Goal: Information Seeking & Learning: Learn about a topic

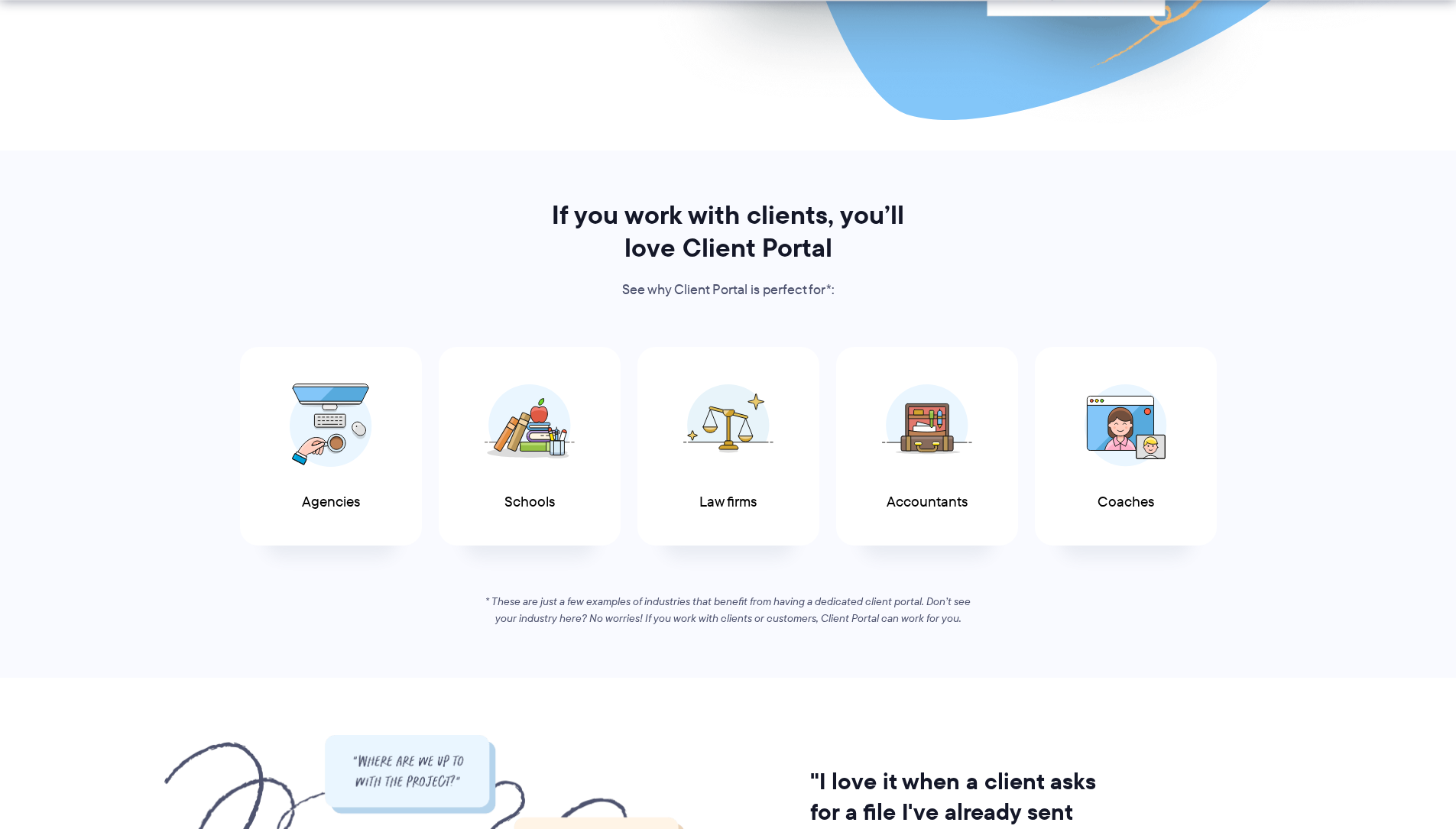
scroll to position [684, 0]
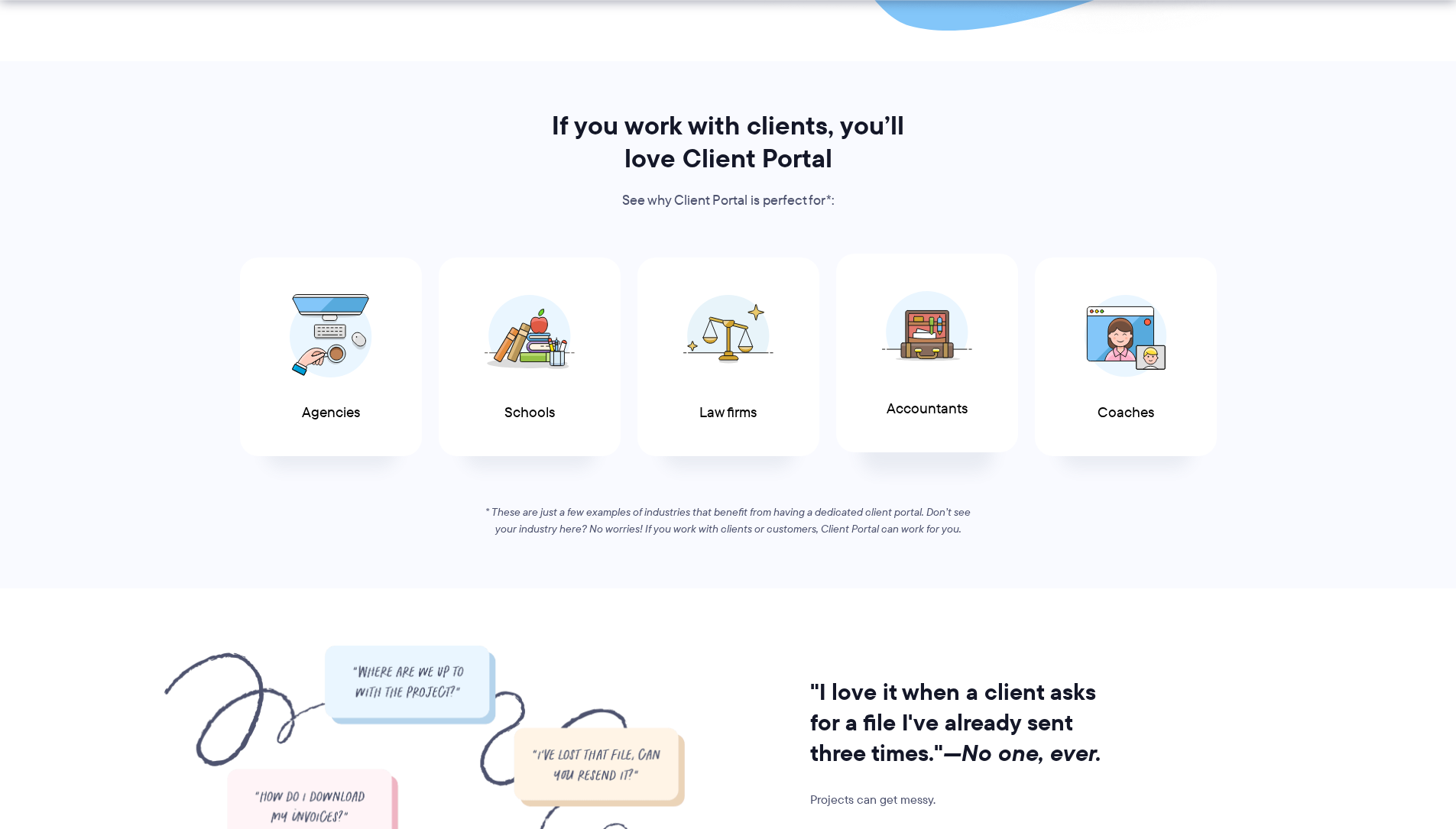
click at [915, 379] on span at bounding box center [926, 332] width 91 height 106
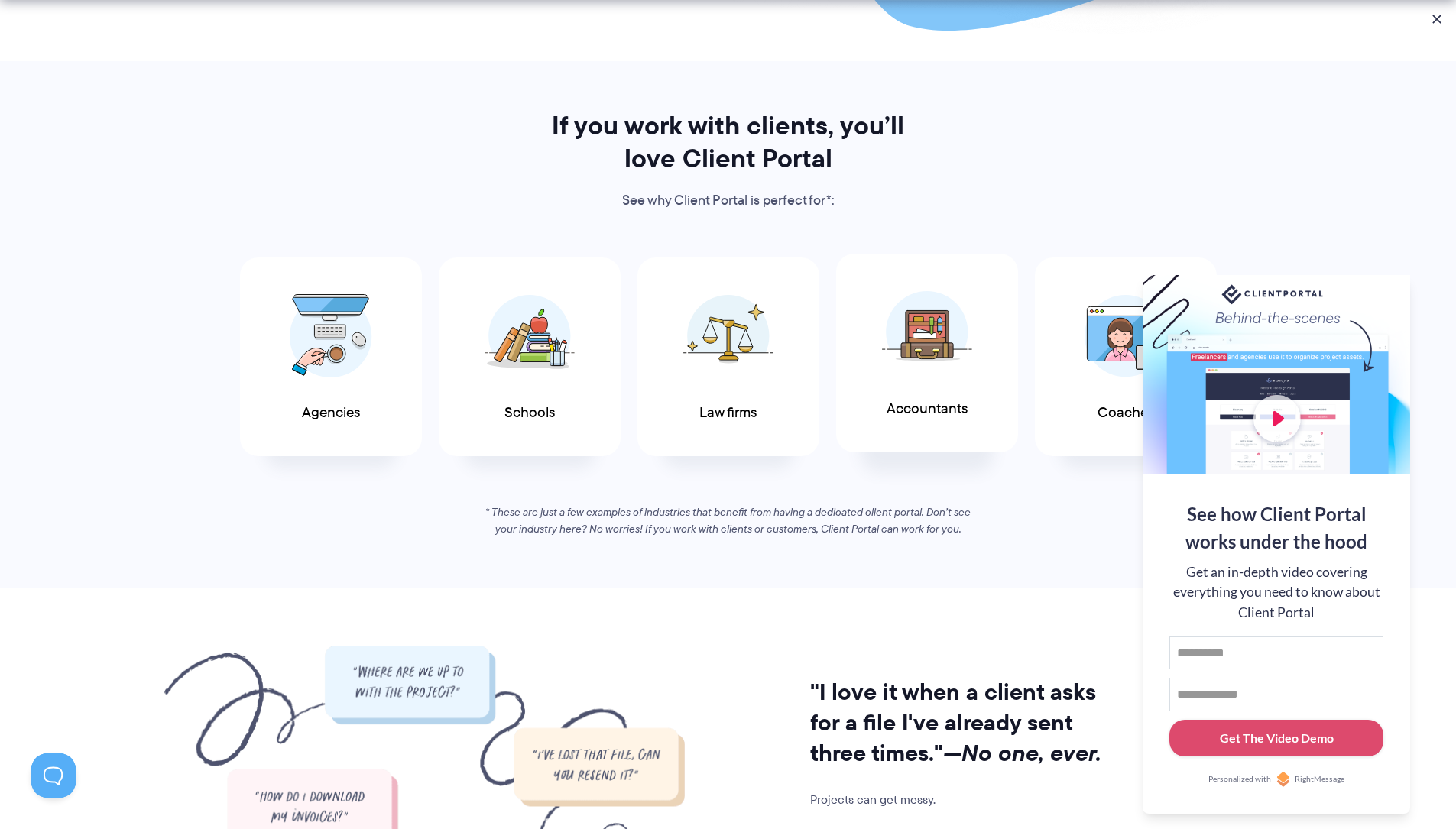
scroll to position [0, 0]
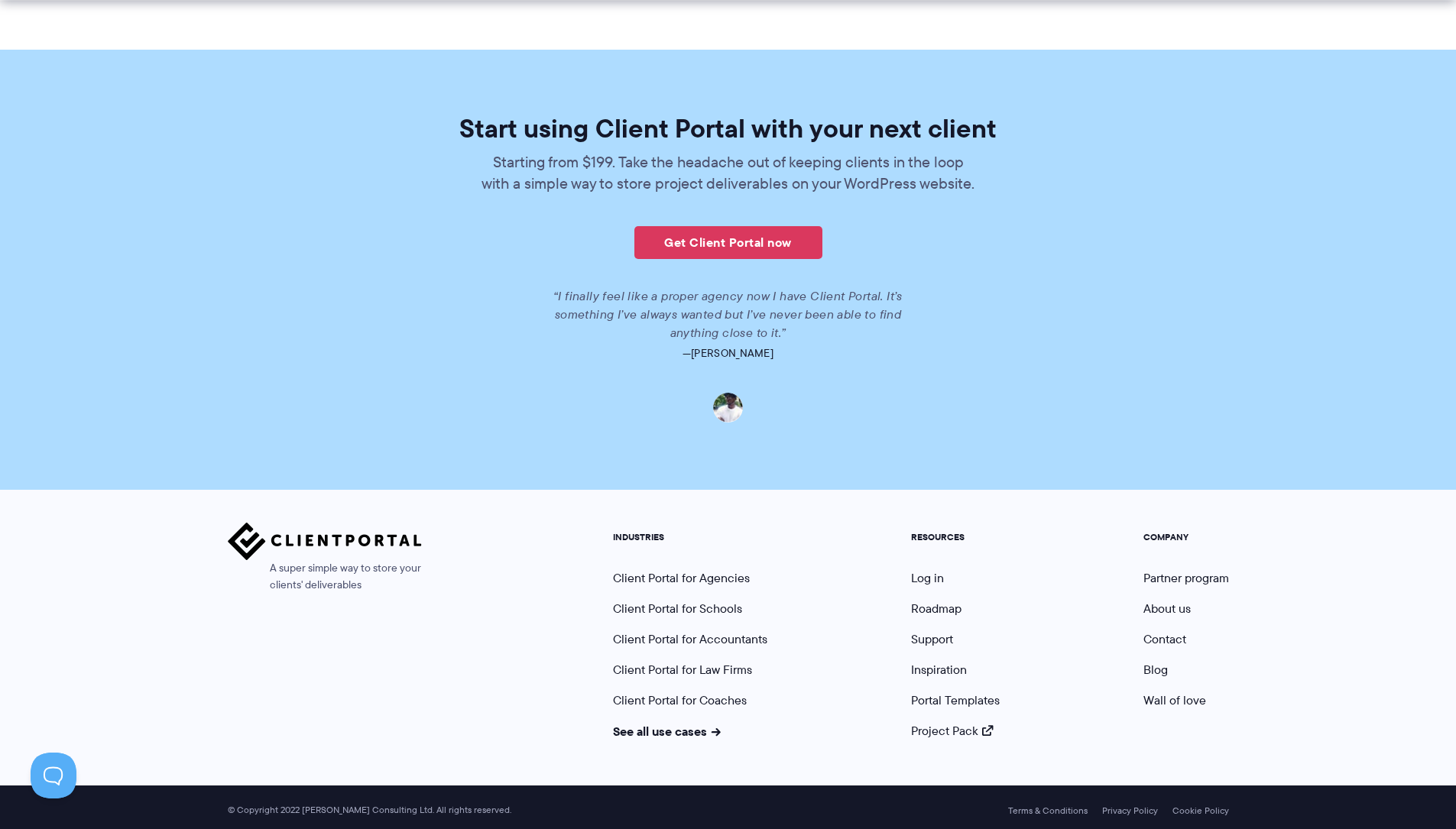
scroll to position [3293, 0]
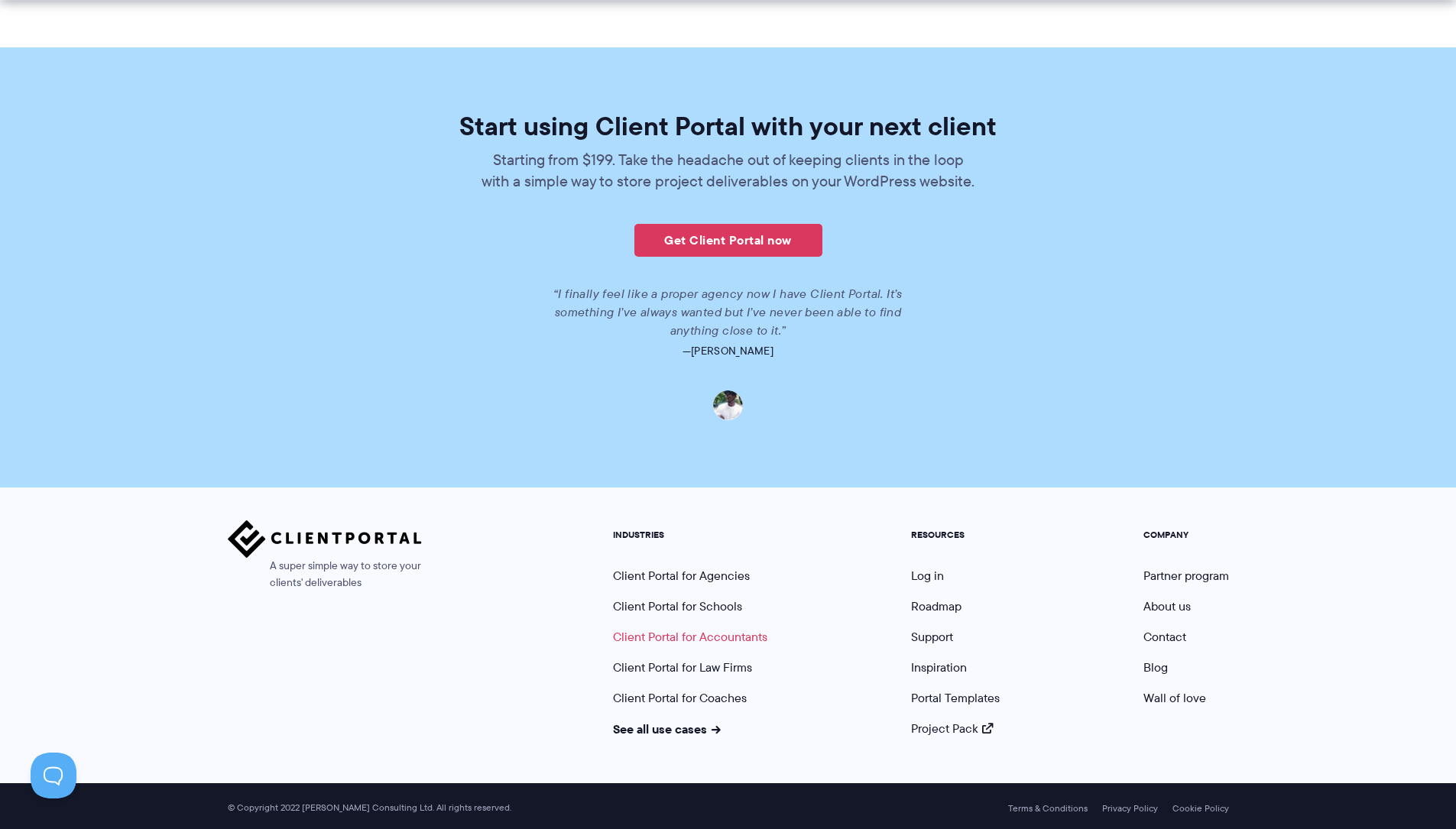
click at [660, 629] on link "Client Portal for Accountants" at bounding box center [689, 636] width 154 height 17
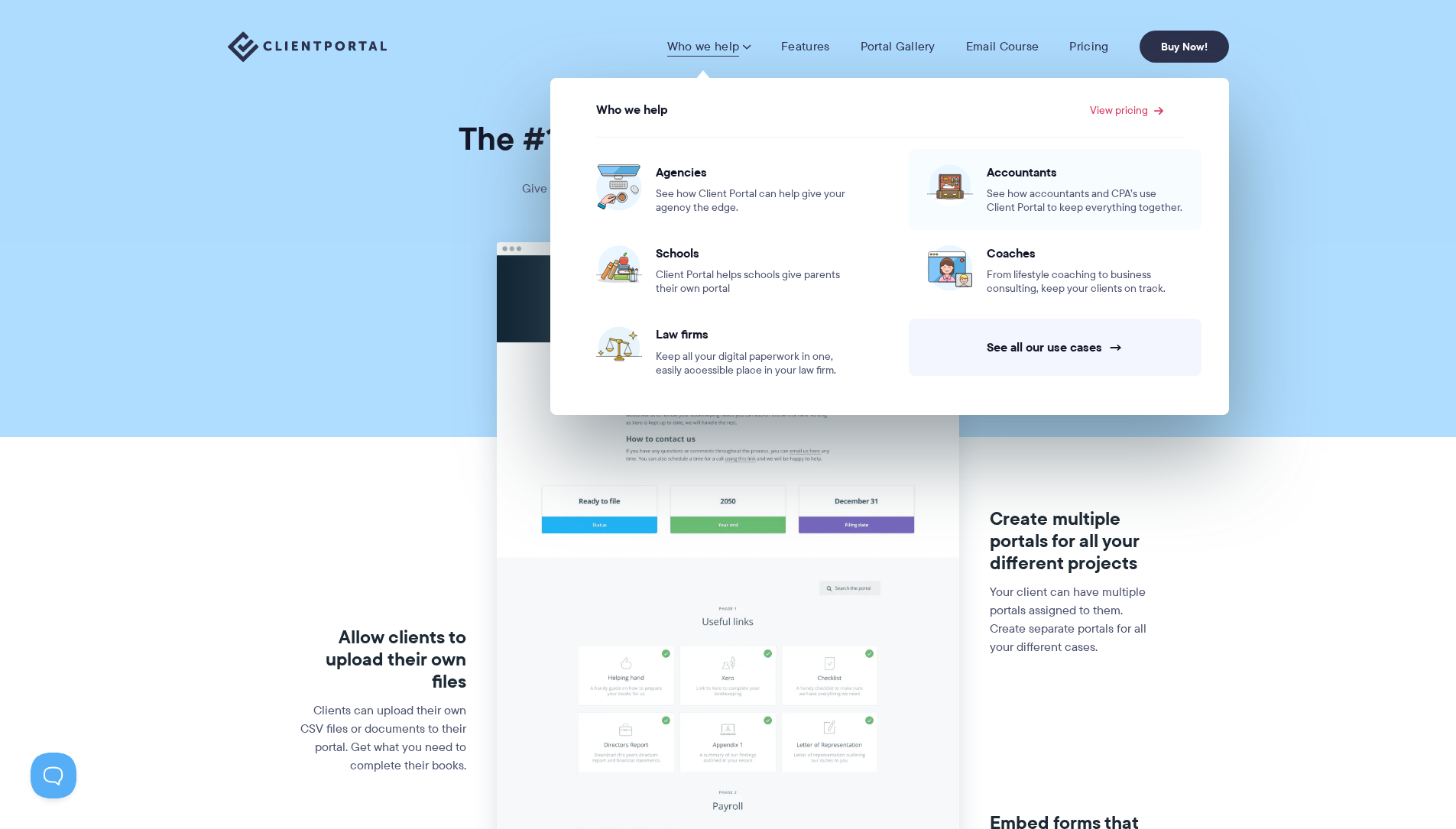
click at [1042, 204] on span "See how accountants and CPA’s use Client Portal to keep everything together." at bounding box center [1084, 201] width 196 height 28
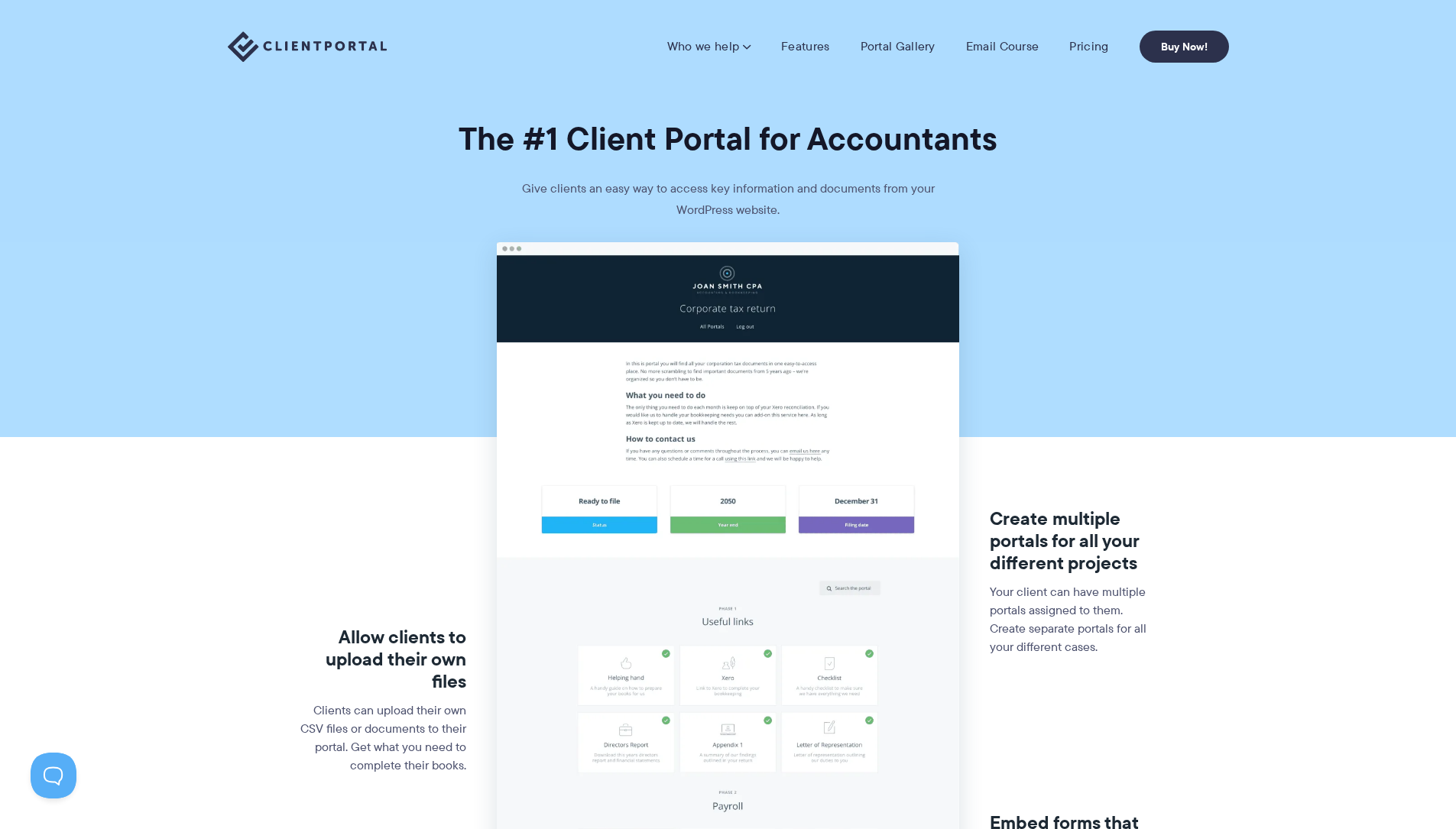
click at [777, 318] on img at bounding box center [728, 751] width 462 height 1017
click at [1083, 48] on link "Pricing" at bounding box center [1088, 47] width 39 height 15
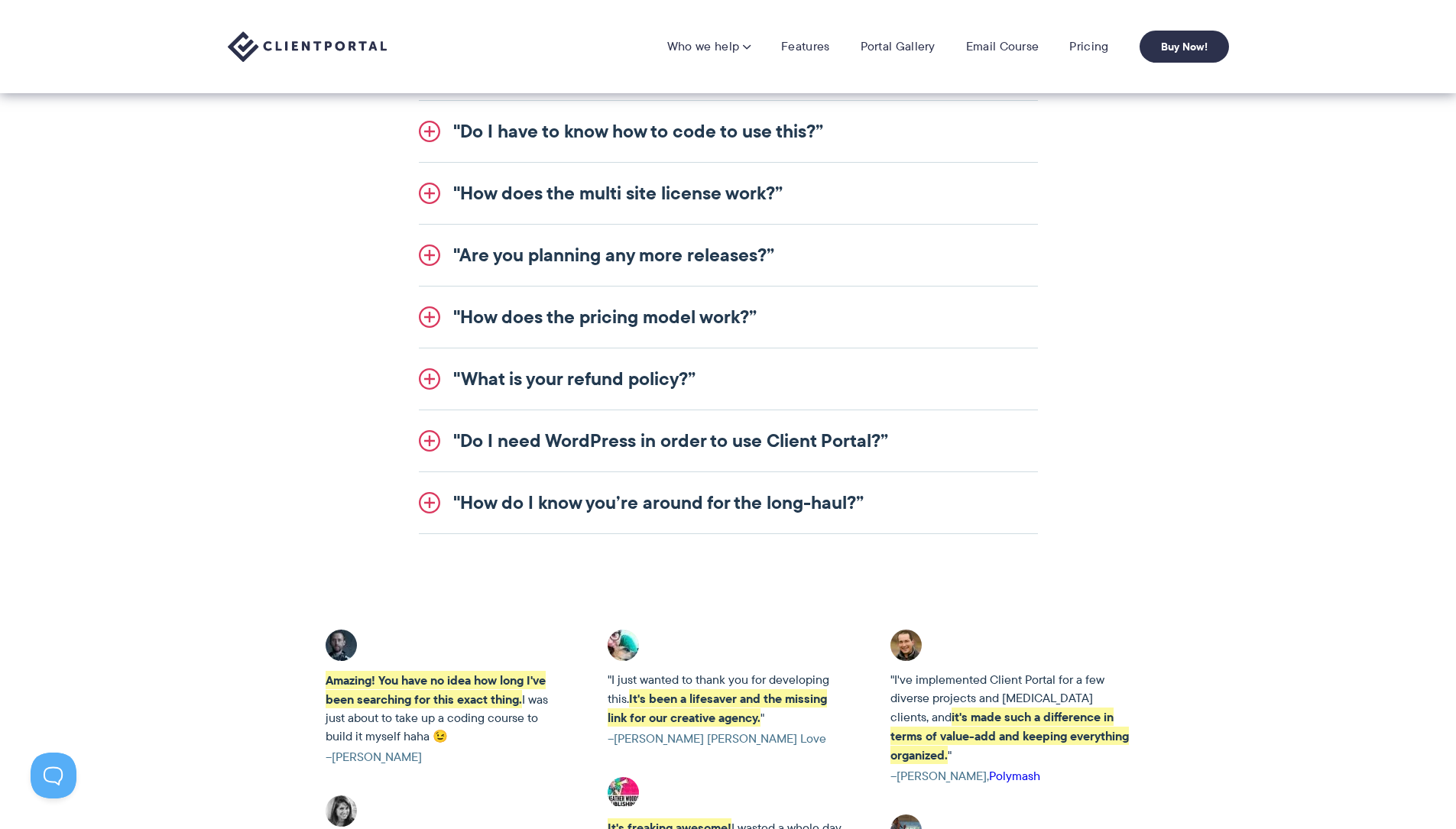
scroll to position [1542, 0]
